Goal: Task Accomplishment & Management: Use online tool/utility

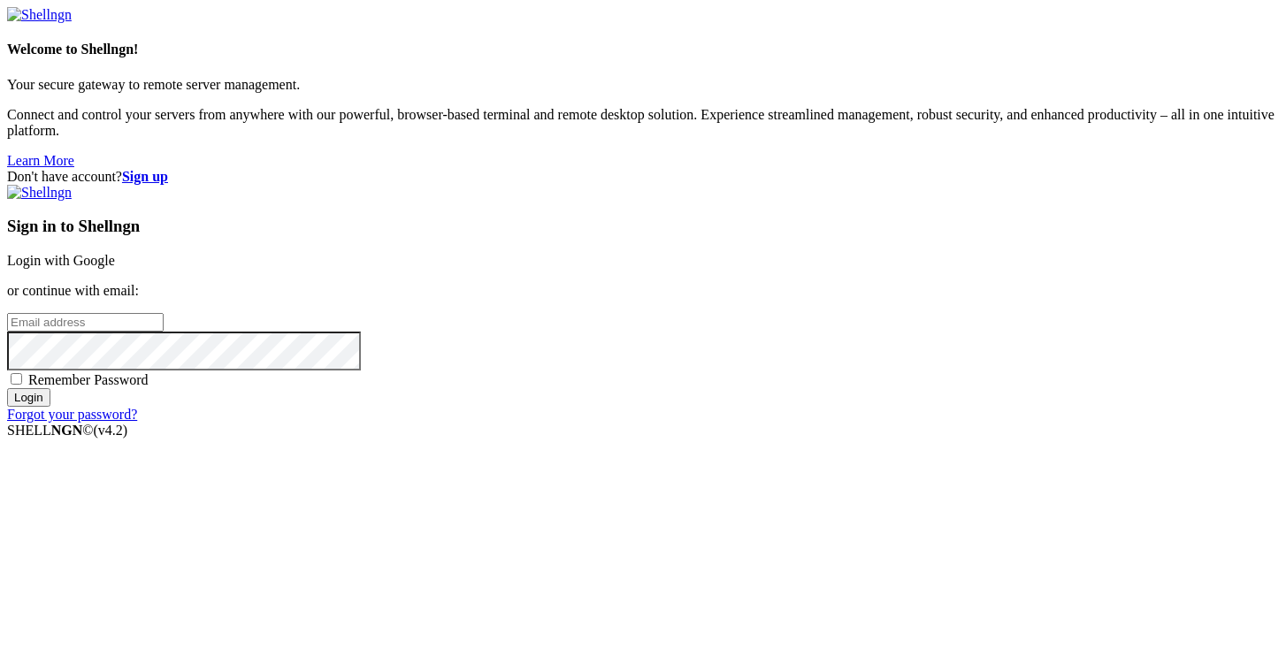
click at [164, 321] on input "email" at bounding box center [85, 322] width 157 height 19
type input "[EMAIL_ADDRESS][DOMAIN_NAME]"
click at [7, 388] on input "Login" at bounding box center [28, 397] width 43 height 19
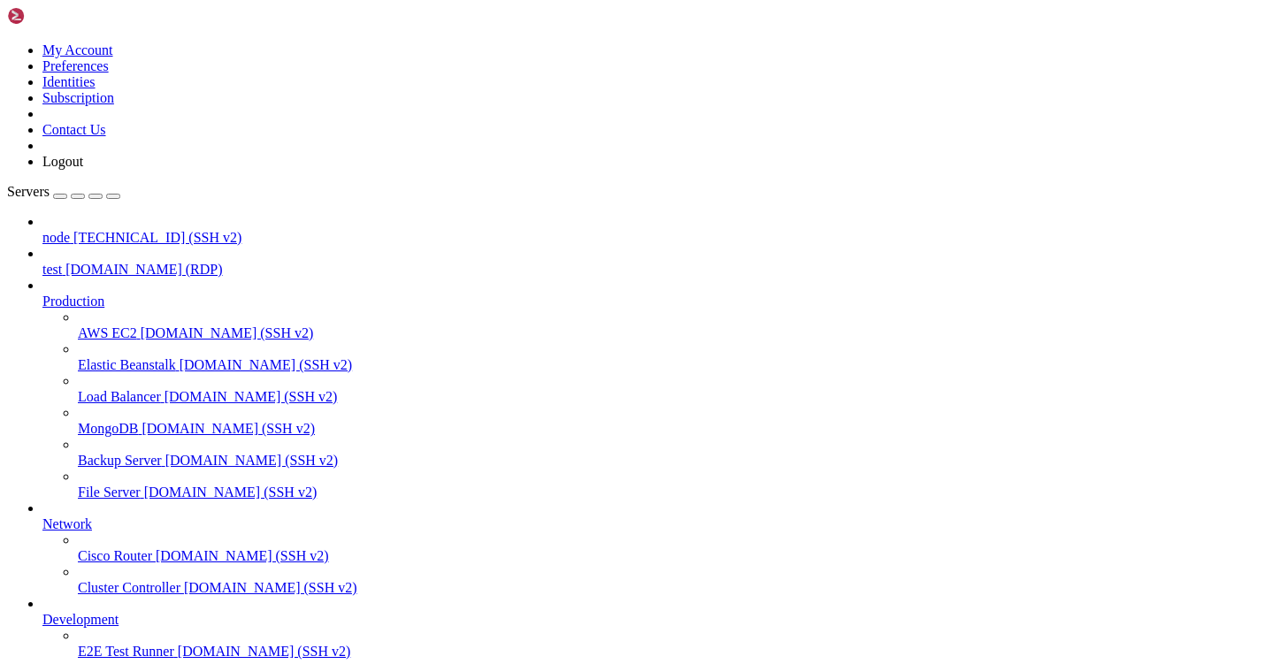
click at [42, 294] on icon at bounding box center [42, 294] width 0 height 0
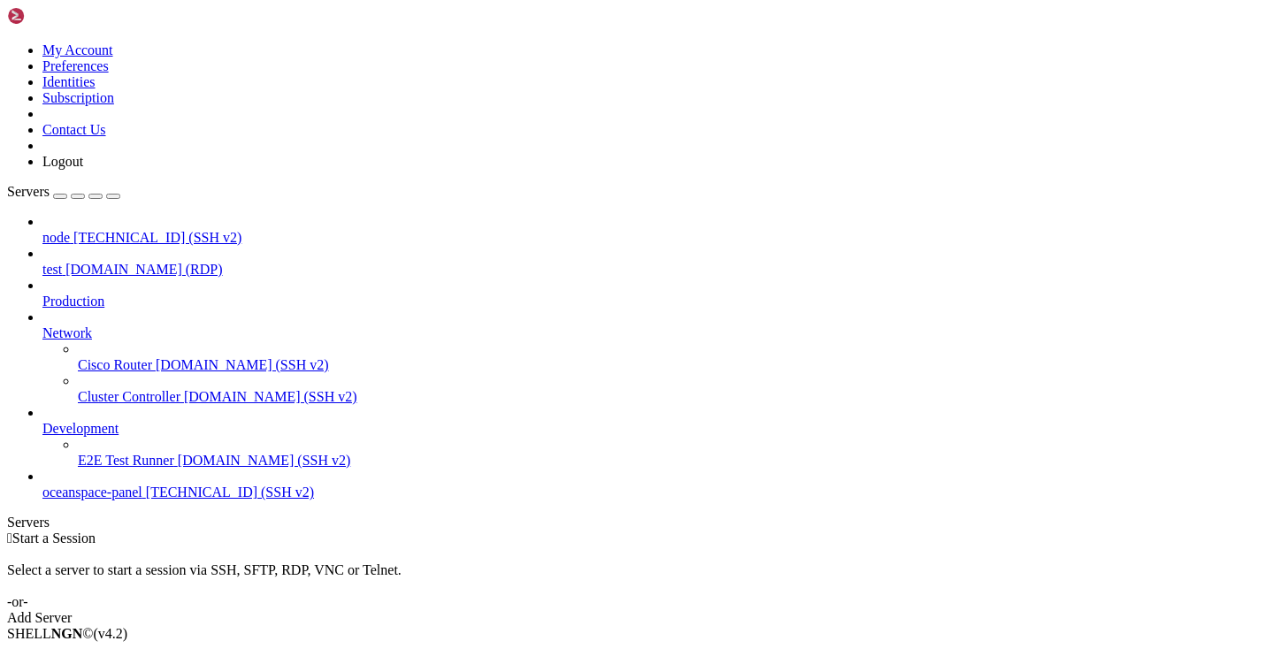
click at [42, 326] on icon at bounding box center [42, 326] width 0 height 0
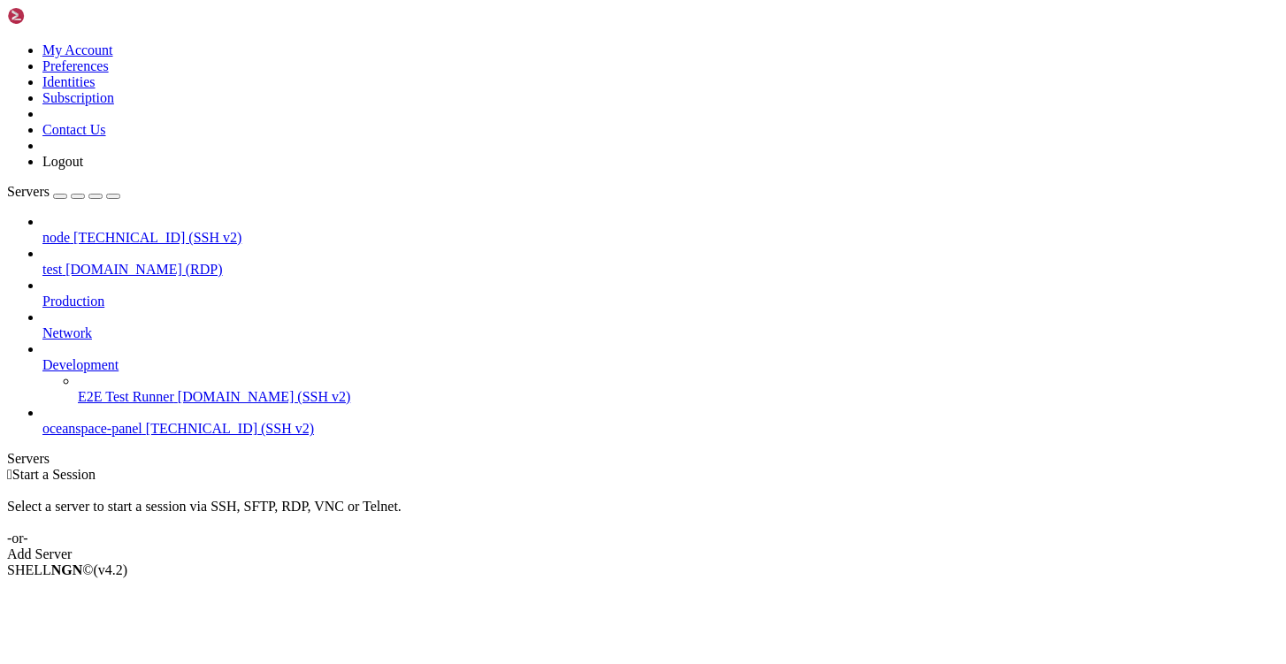
click at [42, 357] on icon at bounding box center [42, 357] width 0 height 0
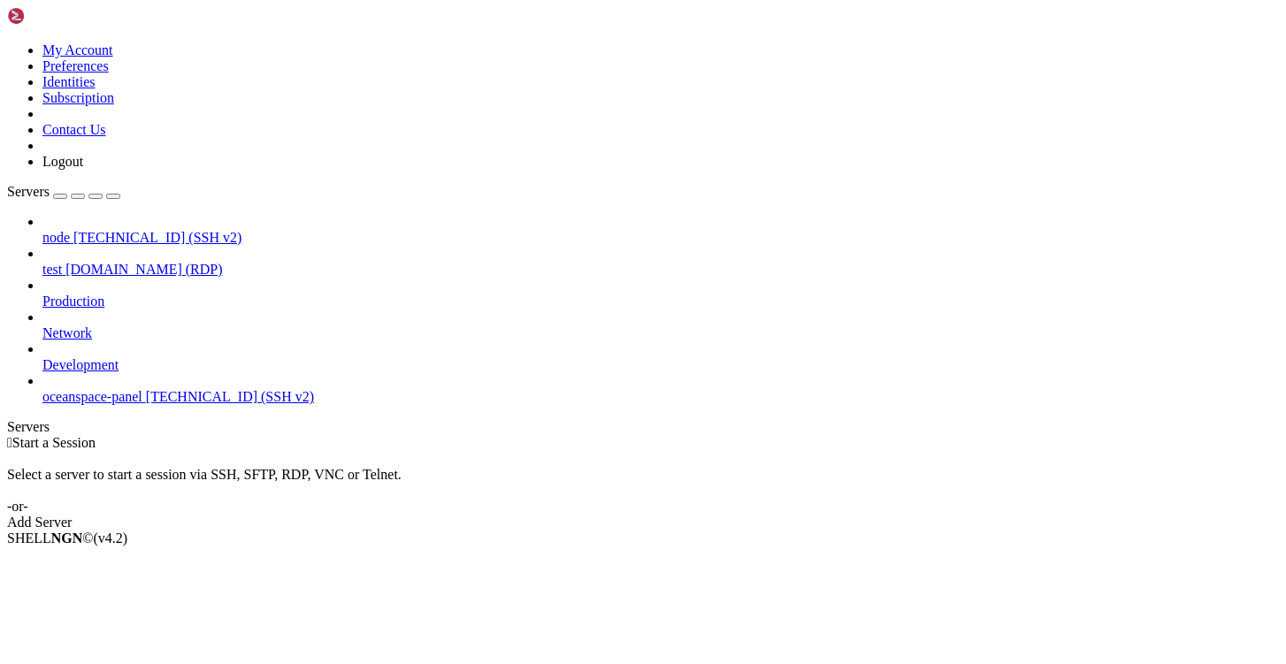
click at [142, 389] on span "oceanspace-panel" at bounding box center [92, 396] width 100 height 15
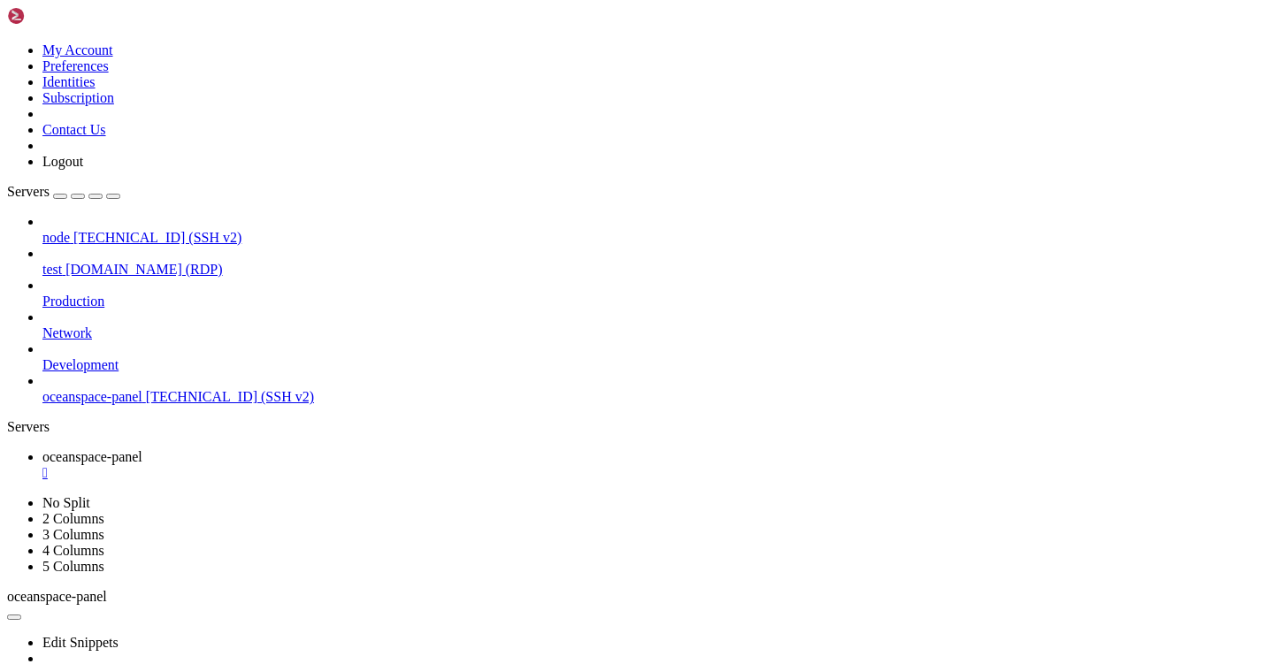
click at [159, 230] on span "[TECHNICAL_ID] (SSH v2)" at bounding box center [157, 237] width 168 height 15
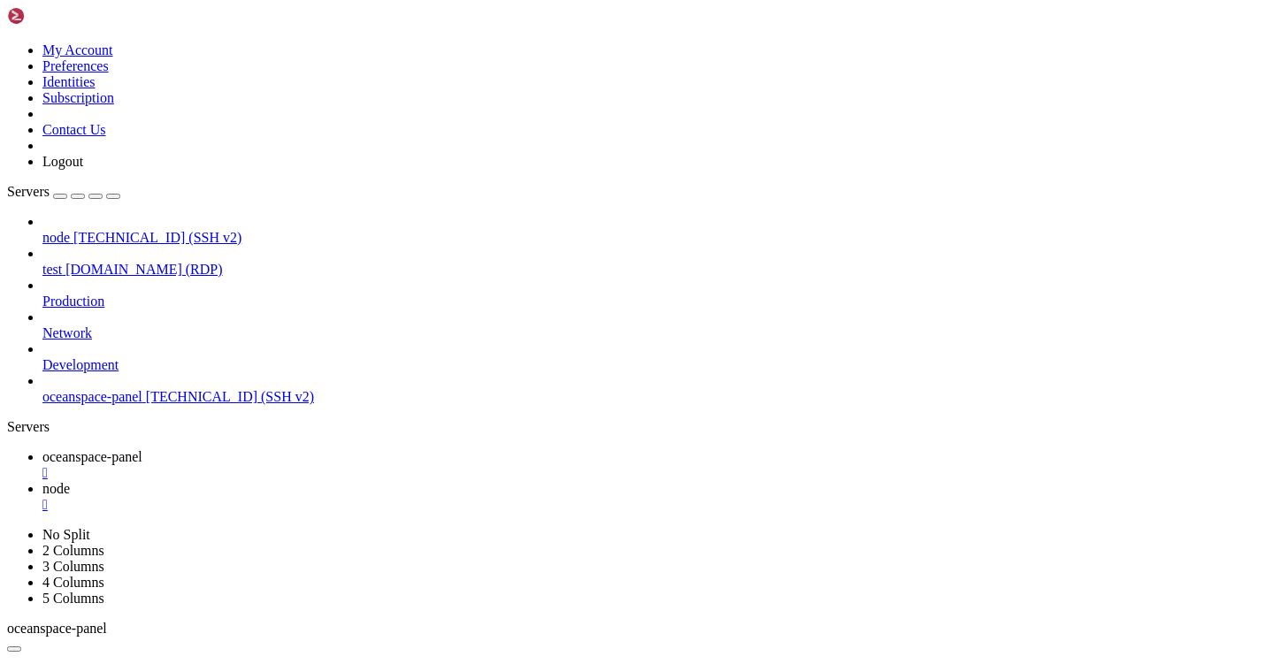
click at [62, 262] on span "test" at bounding box center [51, 269] width 19 height 15
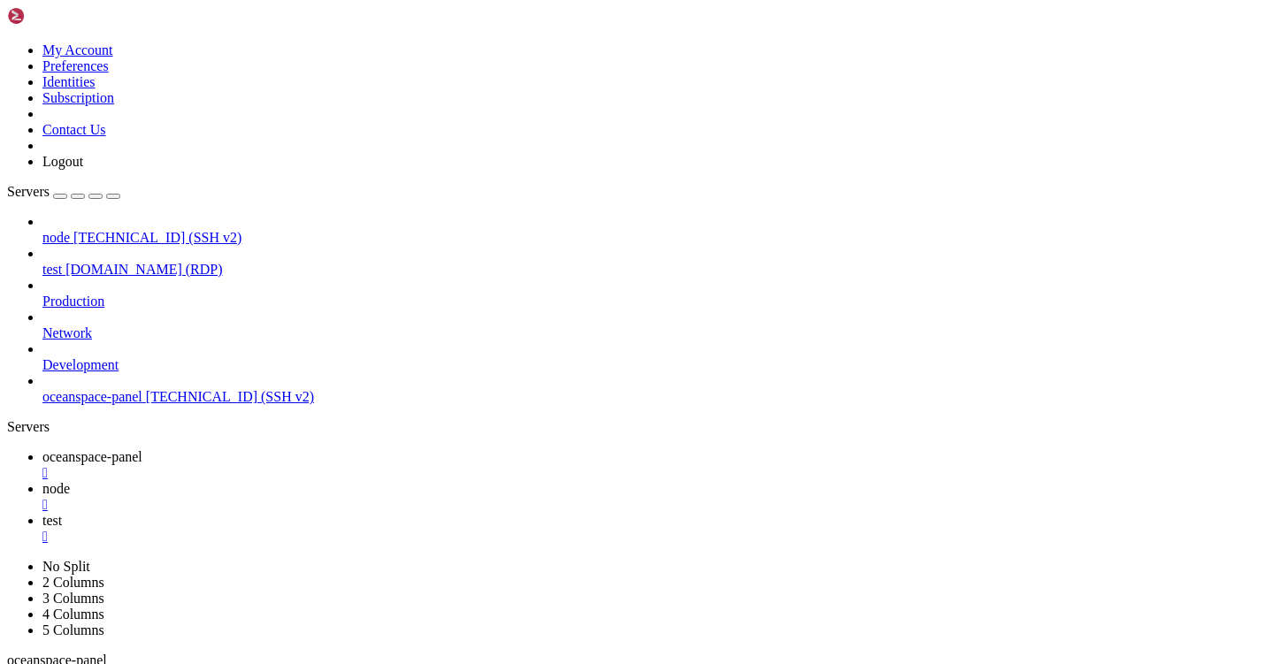
drag, startPoint x: 360, startPoint y: 1481, endPoint x: 395, endPoint y: 1481, distance: 35.4
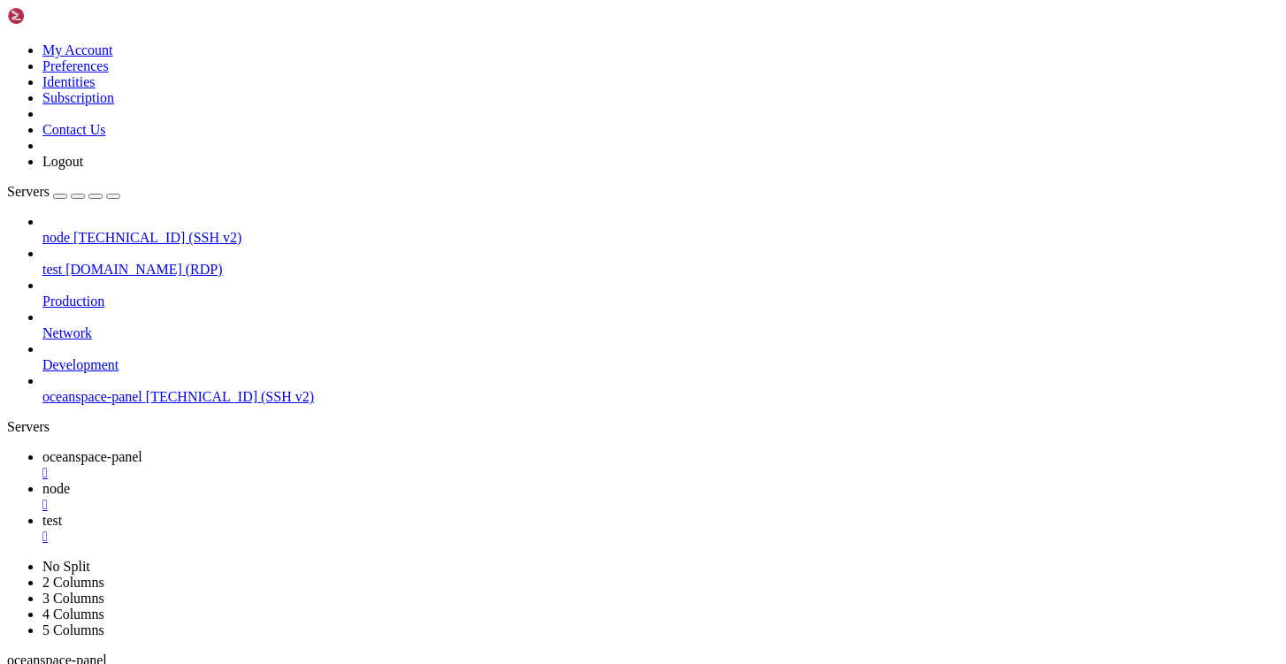
drag, startPoint x: 673, startPoint y: 1488, endPoint x: 568, endPoint y: 1360, distance: 165.9
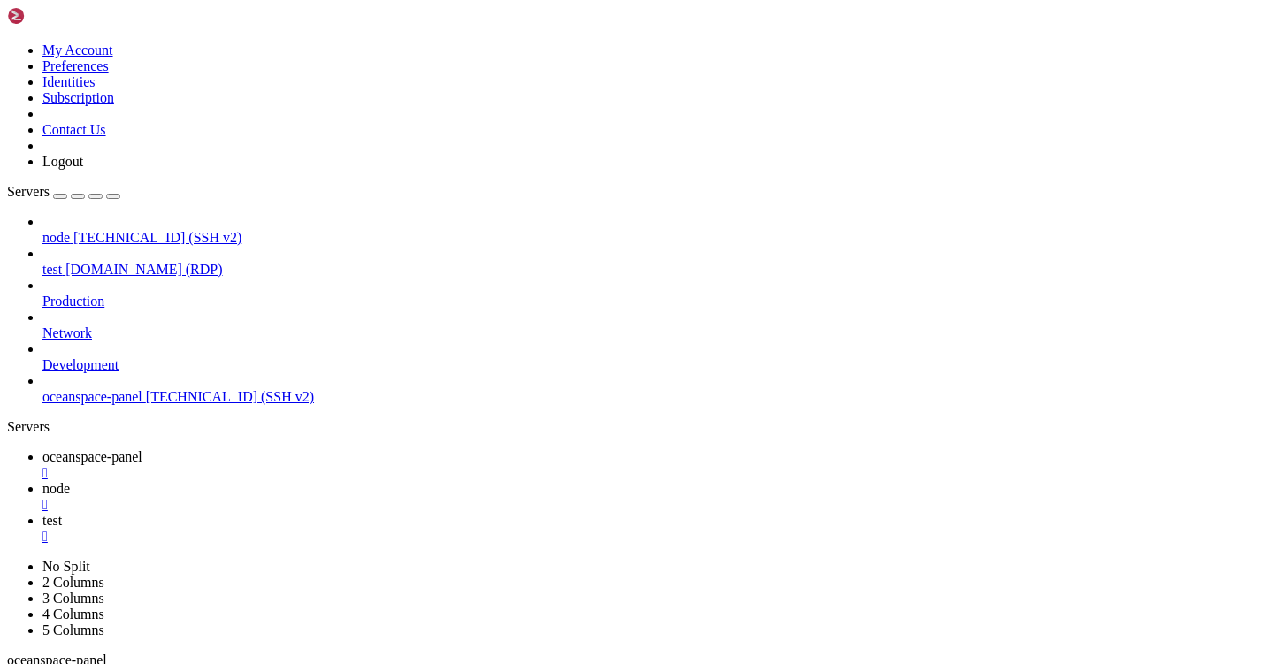
click at [169, 405] on div "node [TECHNICAL_ID] (SSH v2) test [DOMAIN_NAME] (RDP) Production Network Develo…" at bounding box center [643, 309] width 1272 height 191
click at [58, 405] on div "node [TECHNICAL_ID] (SSH v2) test [DOMAIN_NAME] (RDP) Production Network Develo…" at bounding box center [643, 309] width 1272 height 191
click at [29, 405] on div "node [TECHNICAL_ID] (SSH v2) test [DOMAIN_NAME] (RDP) Production Network Develo…" at bounding box center [643, 309] width 1272 height 191
click at [26, 405] on div "node [TECHNICAL_ID] (SSH v2) test [DOMAIN_NAME] (RDP) Production Network Develo…" at bounding box center [643, 309] width 1272 height 191
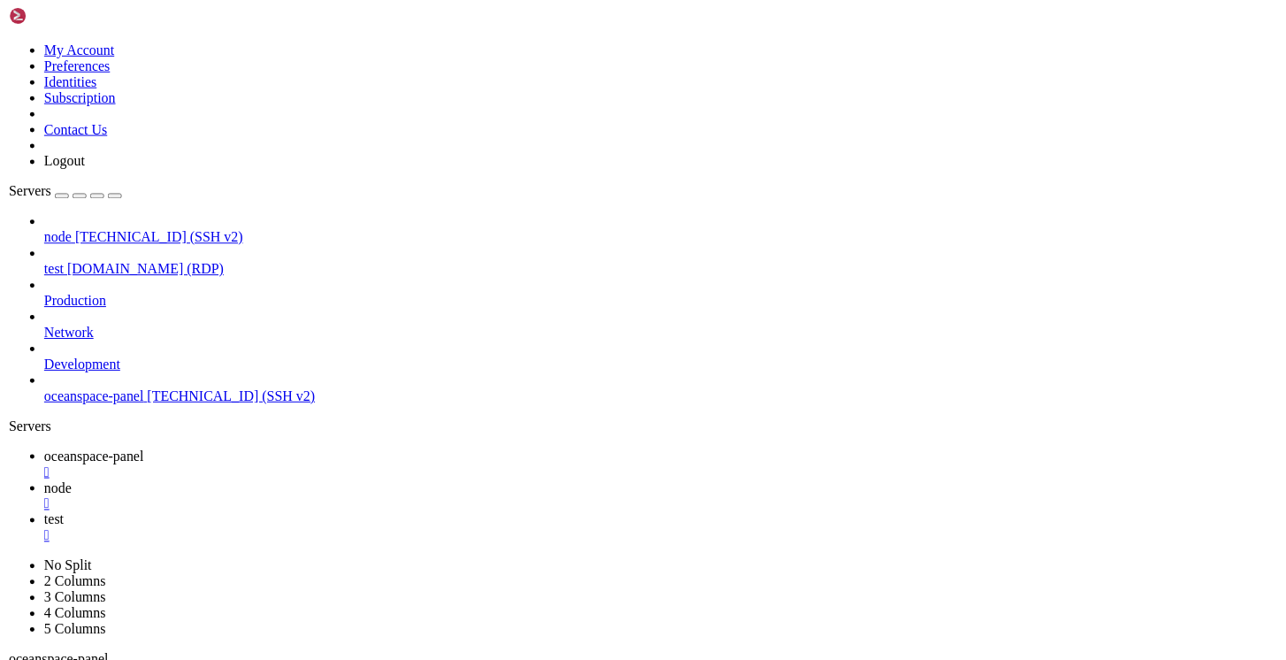
scroll to position [8003, 0]
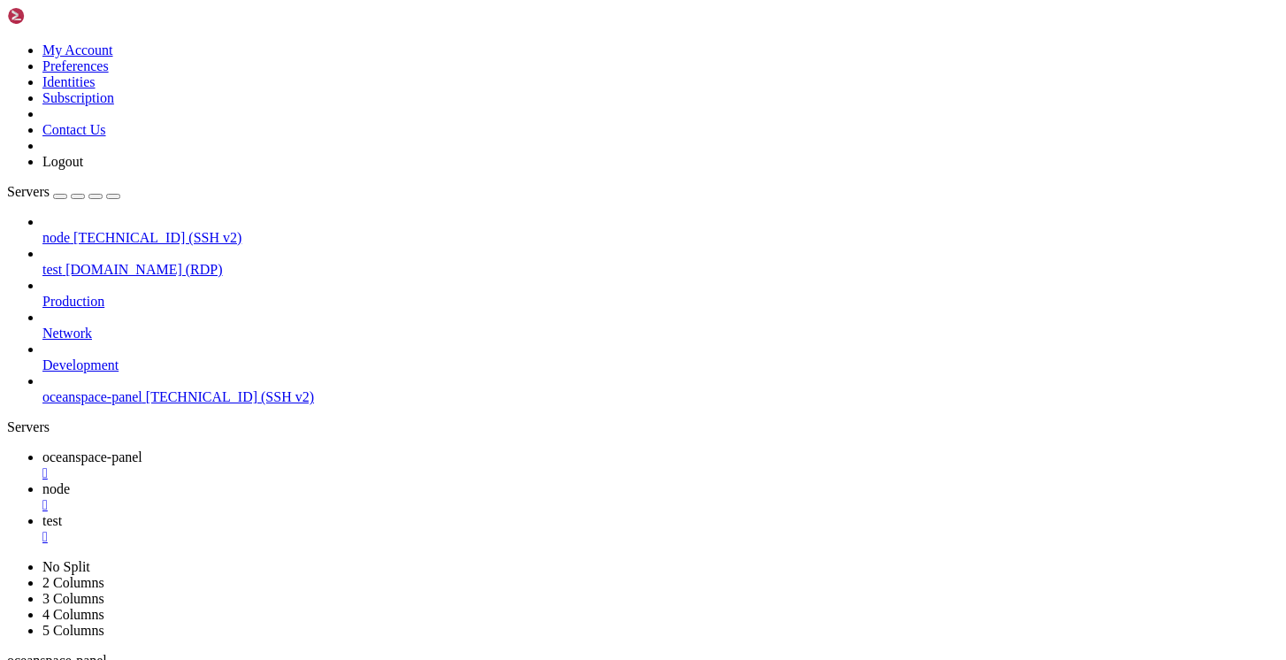
drag, startPoint x: 482, startPoint y: 1479, endPoint x: 491, endPoint y: 1481, distance: 9.0
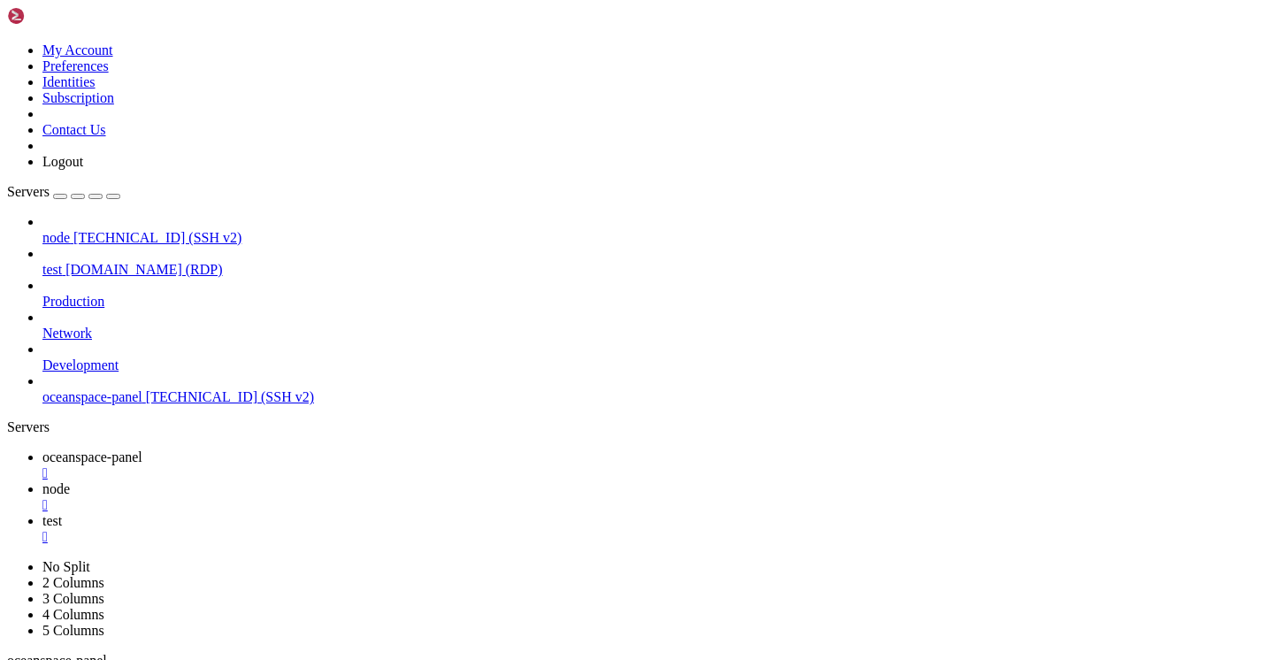
drag, startPoint x: 536, startPoint y: 1169, endPoint x: 536, endPoint y: 1228, distance: 59.3
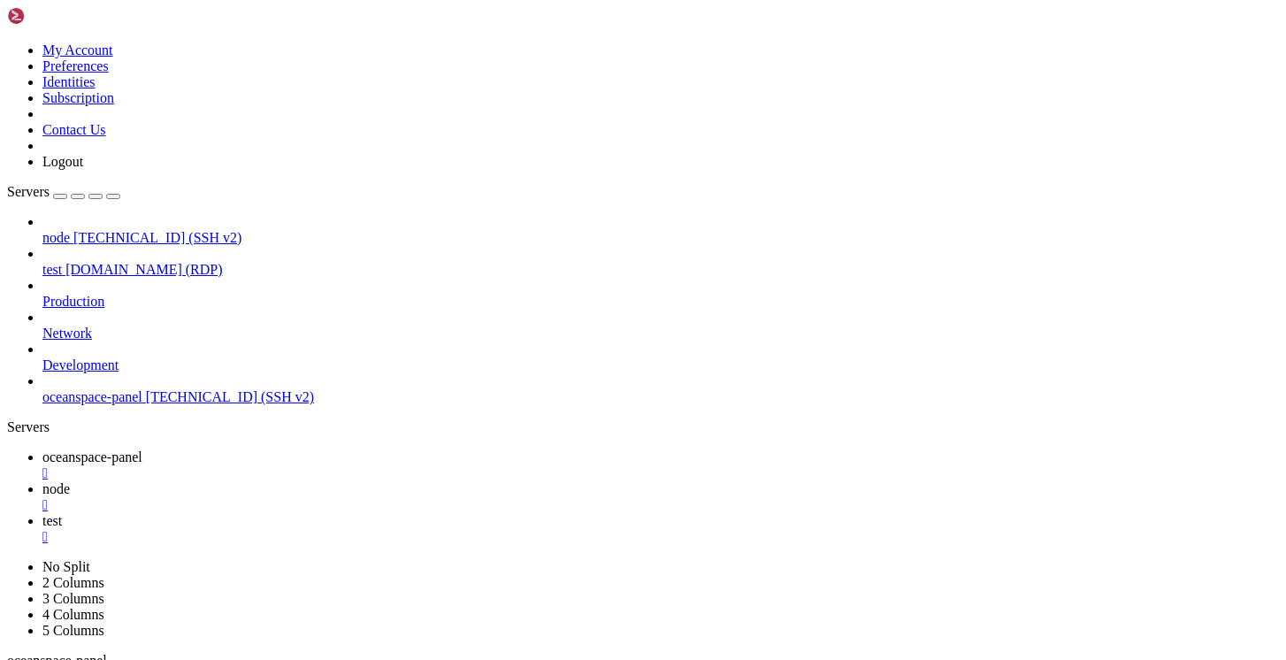
drag, startPoint x: 294, startPoint y: 1465, endPoint x: 348, endPoint y: 1465, distance: 54.0
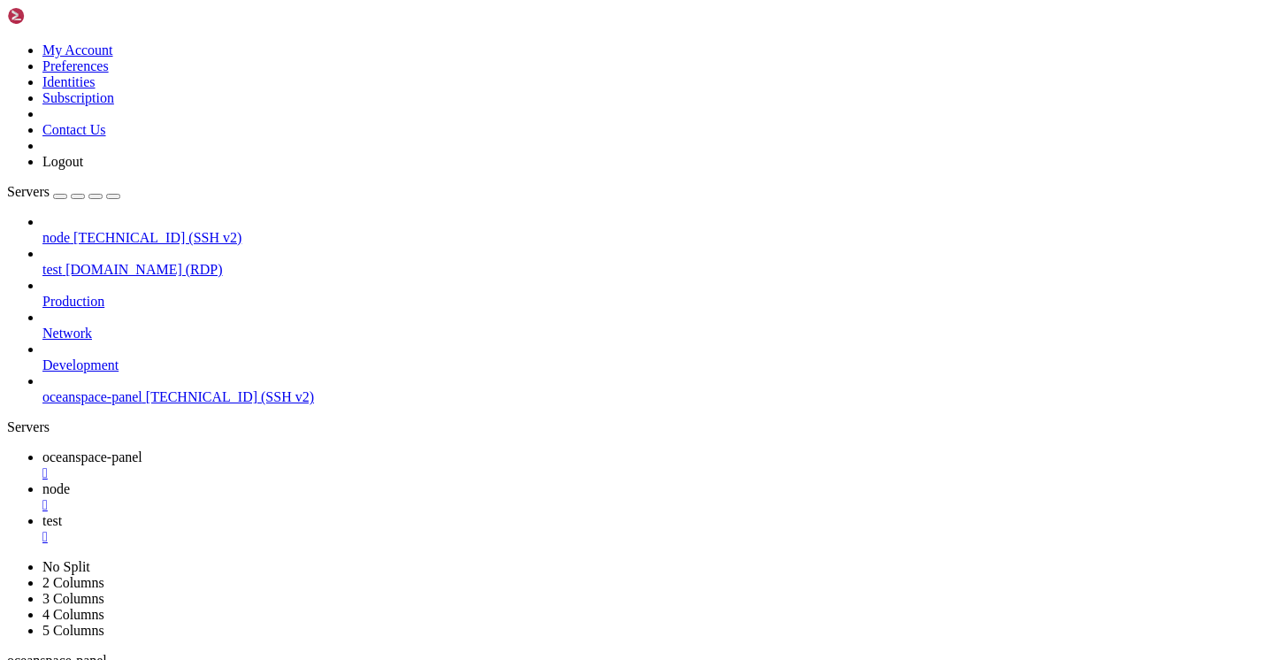
click at [123, 405] on div "node [TECHNICAL_ID] (SSH v2) test [DOMAIN_NAME] (RDP) Production Network Develo…" at bounding box center [643, 309] width 1272 height 191
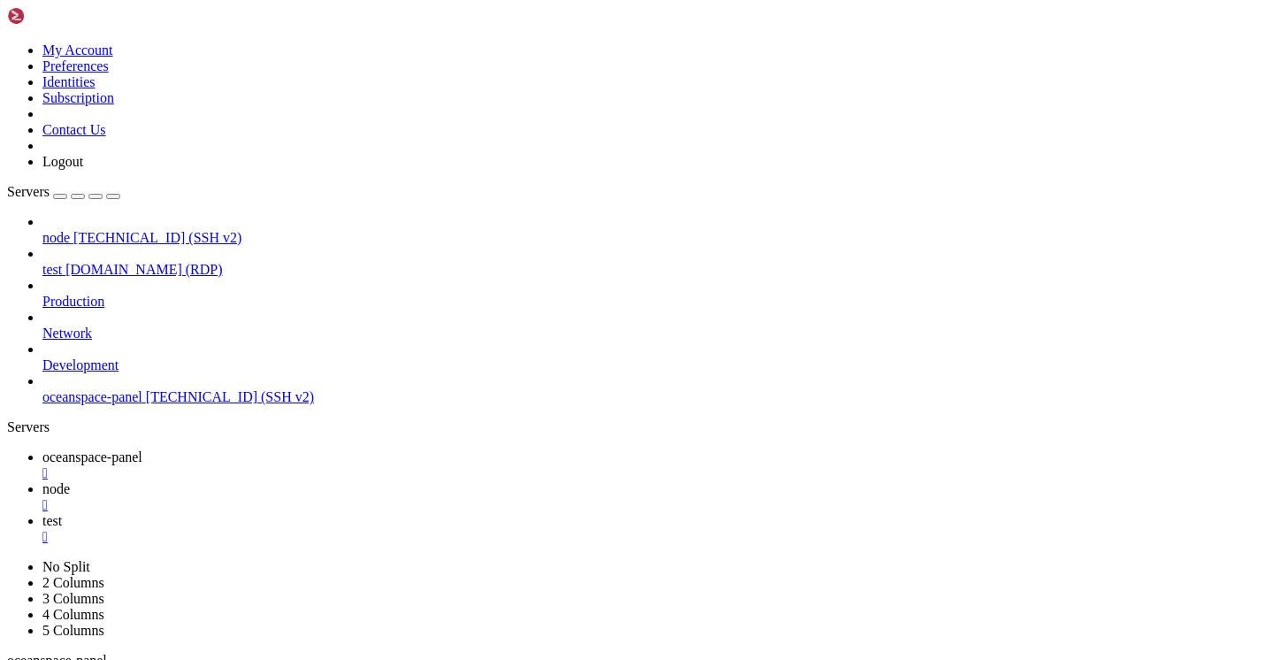
drag, startPoint x: 48, startPoint y: 1162, endPoint x: 731, endPoint y: 1652, distance: 840.1
